Goal: Task Accomplishment & Management: Complete application form

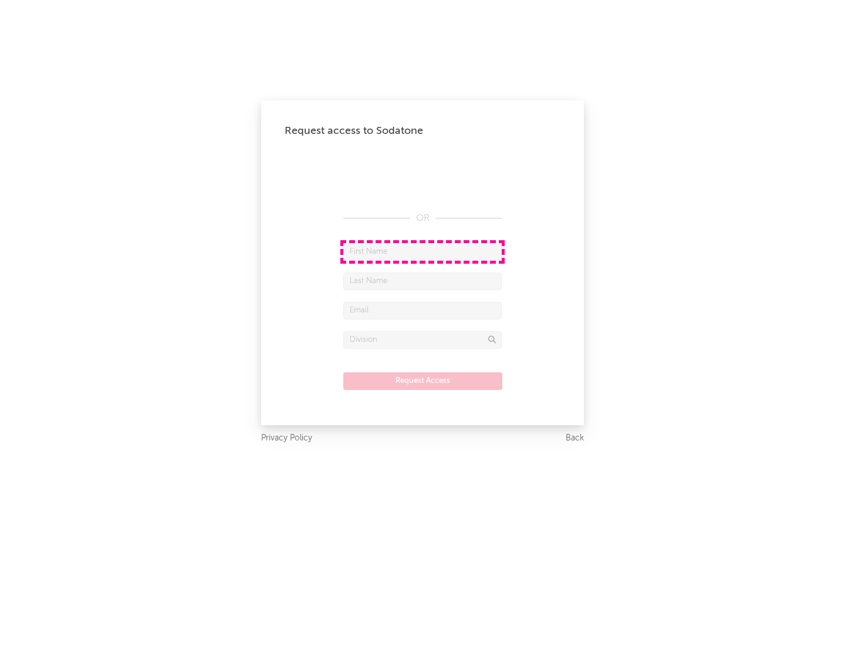
click at [423, 251] on input "text" at bounding box center [422, 252] width 158 height 18
type input "[PERSON_NAME]"
click at [423, 281] on input "text" at bounding box center [422, 281] width 158 height 18
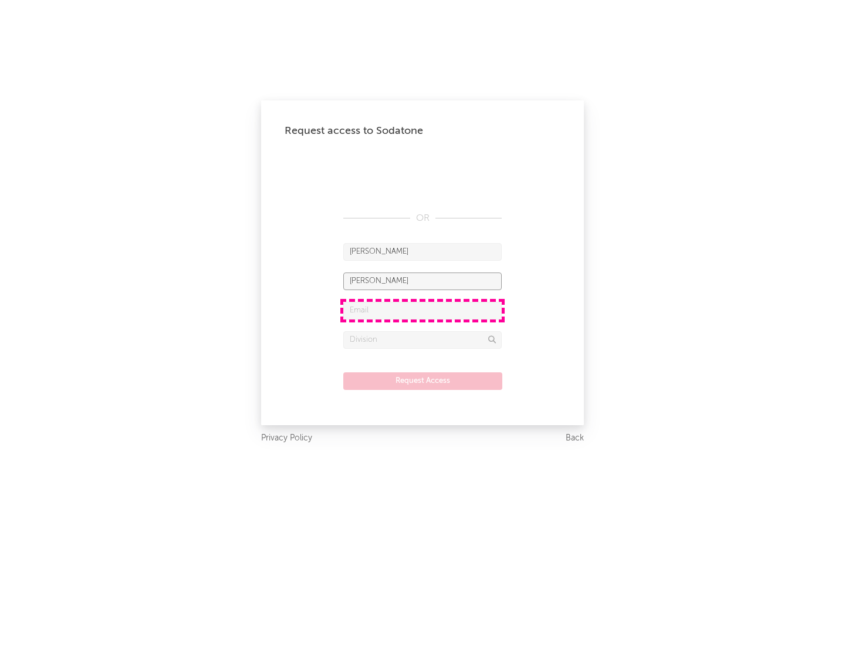
type input "[PERSON_NAME]"
click at [423, 310] on input "text" at bounding box center [422, 311] width 158 height 18
type input "[EMAIL_ADDRESS][DOMAIN_NAME]"
click at [423, 339] on input "text" at bounding box center [422, 340] width 158 height 18
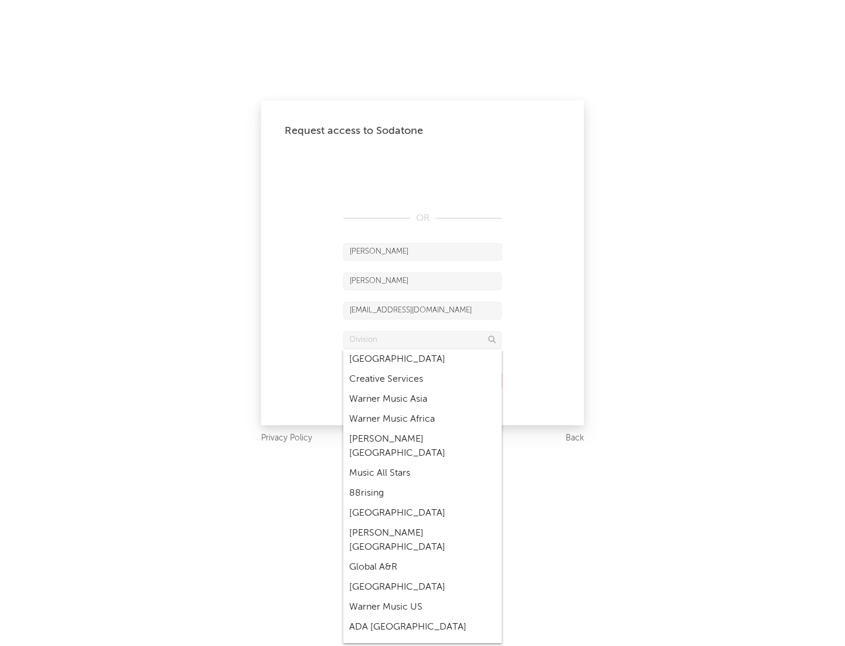
click at [423, 463] on div "Music All Stars" at bounding box center [422, 473] width 158 height 20
type input "Music All Stars"
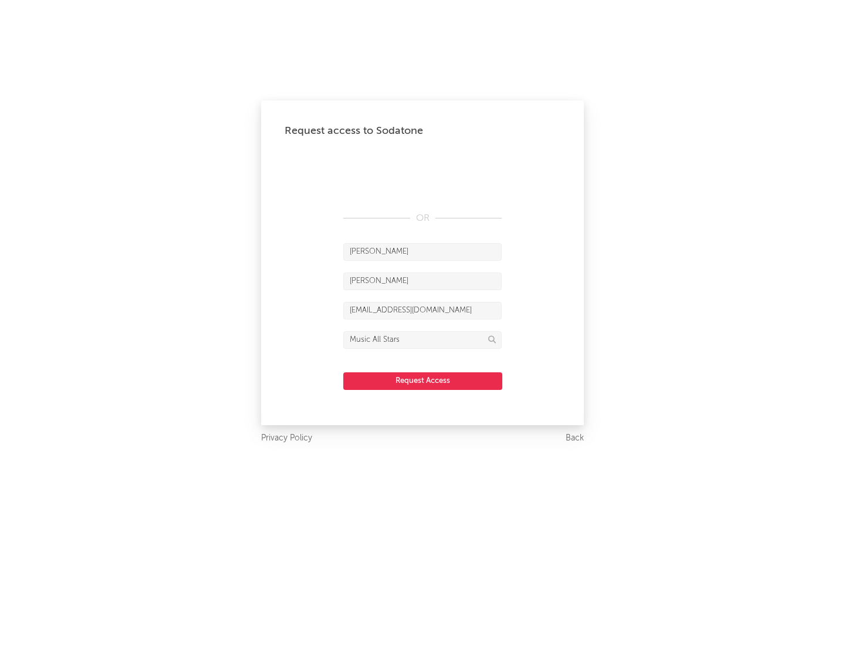
click at [423, 380] on button "Request Access" at bounding box center [422, 381] width 159 height 18
